Goal: Information Seeking & Learning: Stay updated

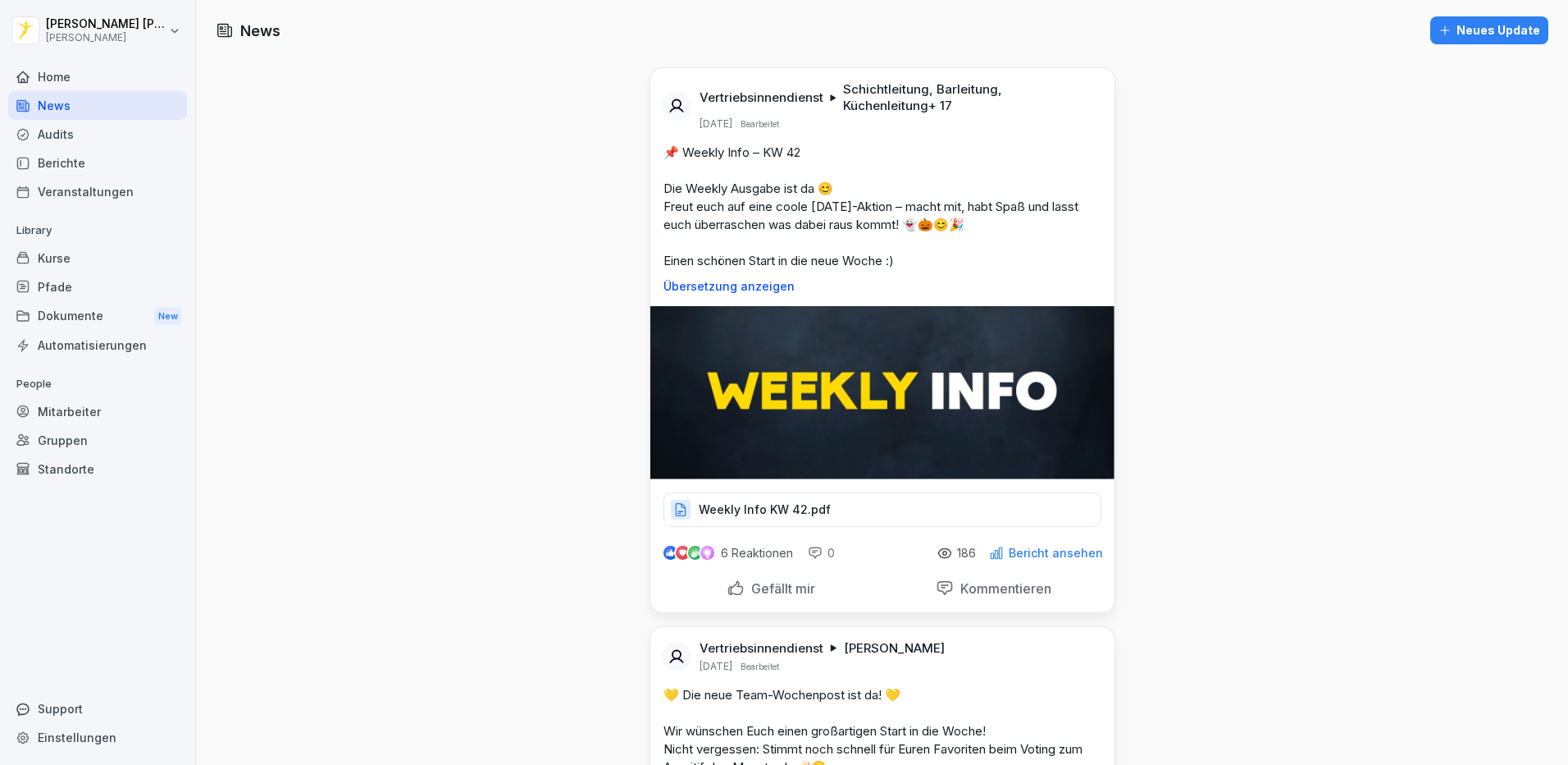
drag, startPoint x: 59, startPoint y: 60, endPoint x: 44, endPoint y: 76, distance: 21.9
click at [59, 60] on div at bounding box center [98, 58] width 178 height 10
click at [44, 76] on div "Home" at bounding box center [98, 77] width 178 height 29
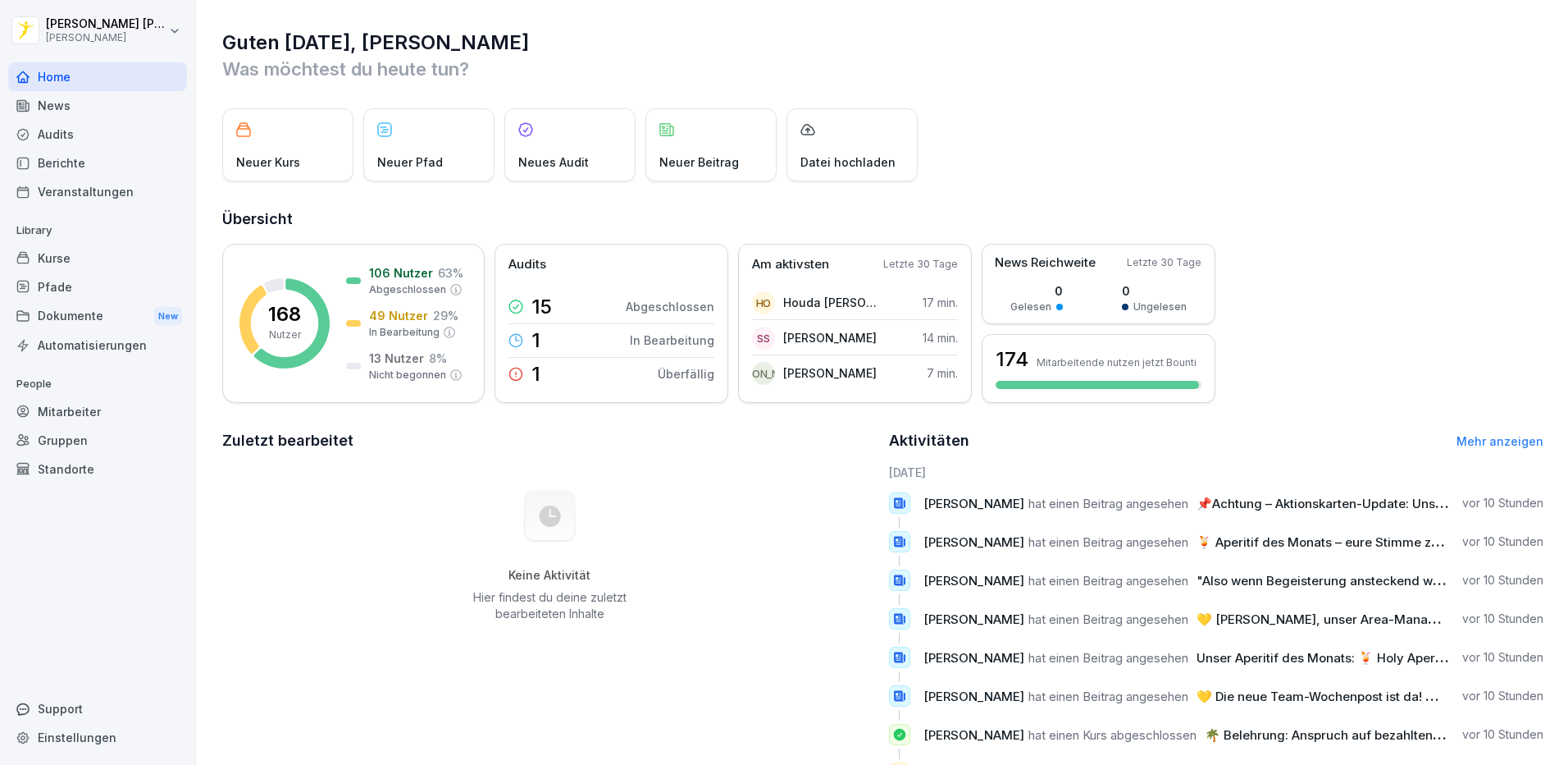
drag, startPoint x: 57, startPoint y: 95, endPoint x: 99, endPoint y: 196, distance: 109.4
click at [56, 93] on div "News" at bounding box center [98, 106] width 178 height 29
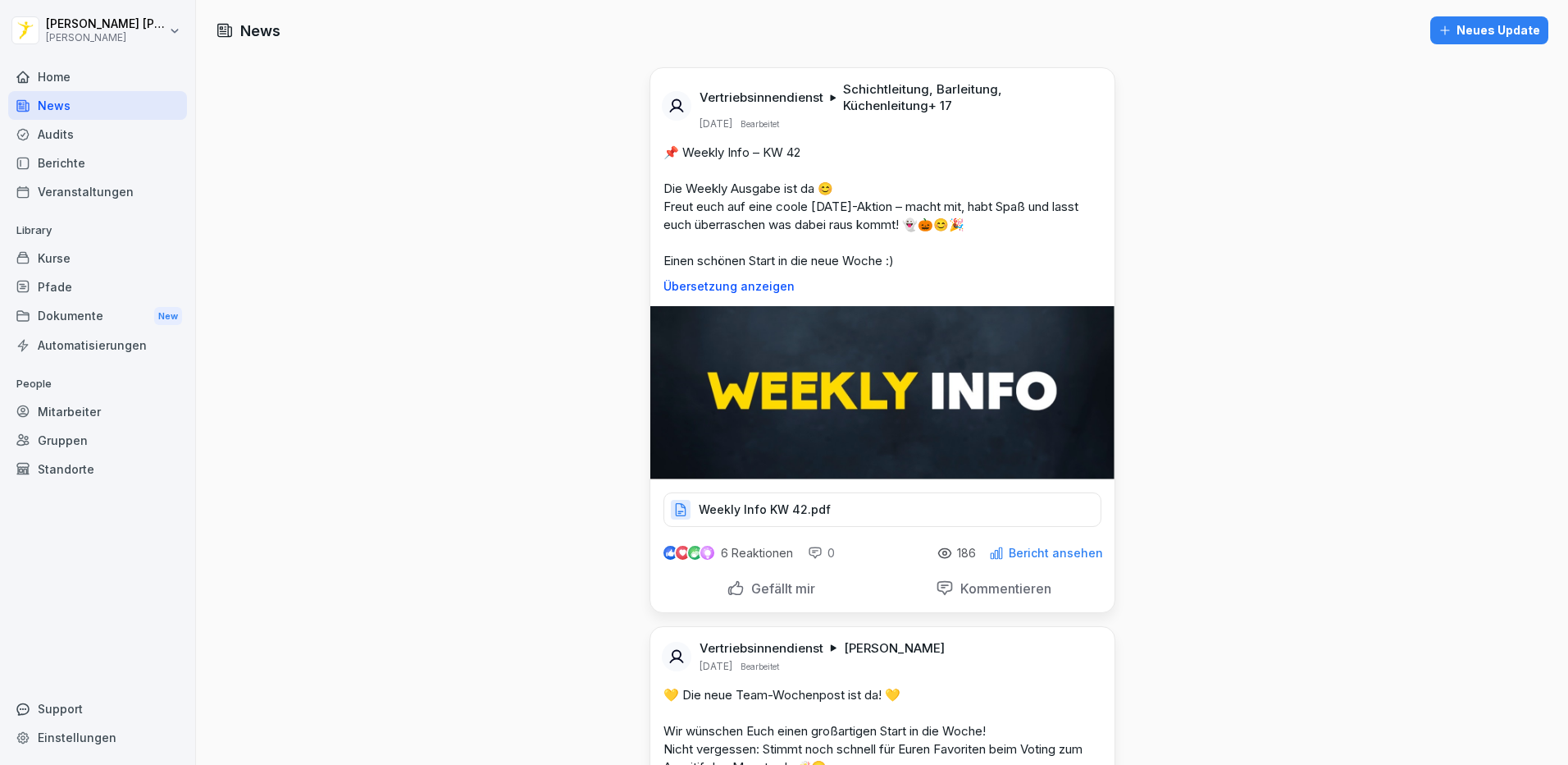
drag, startPoint x: 499, startPoint y: 399, endPoint x: 421, endPoint y: 365, distance: 85.1
click at [72, 79] on div "Home" at bounding box center [98, 77] width 178 height 29
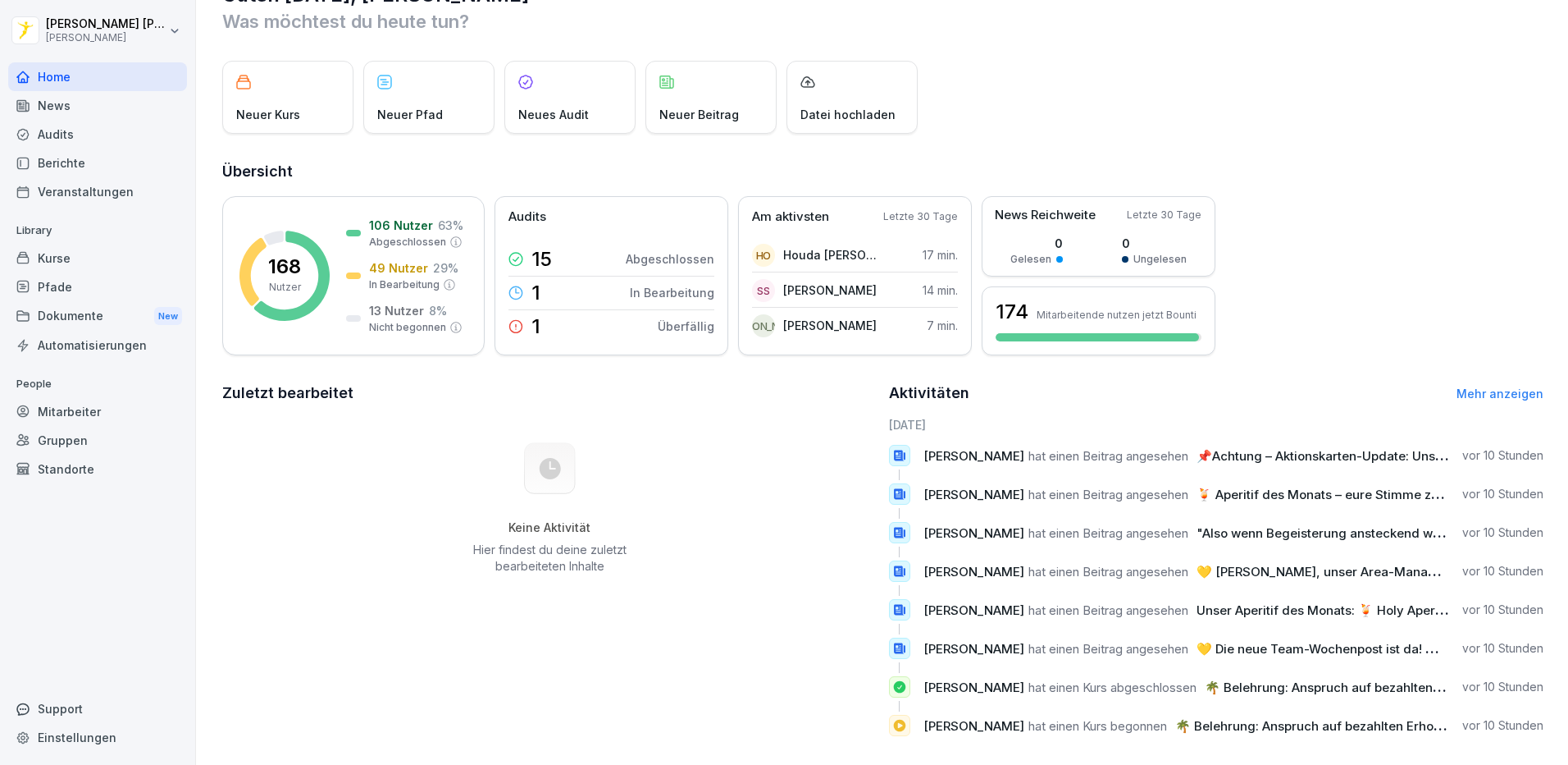
scroll to position [74, 0]
